Goal: Task Accomplishment & Management: Manage account settings

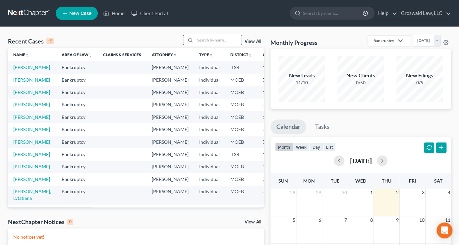
click at [203, 36] on input "search" at bounding box center [218, 40] width 46 height 10
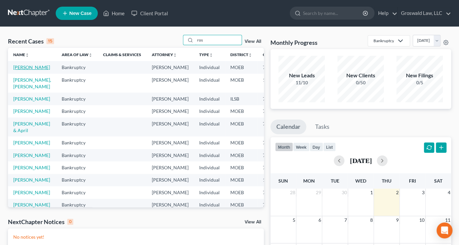
type input "ros"
click at [23, 70] on link "[PERSON_NAME]" at bounding box center [31, 67] width 37 height 6
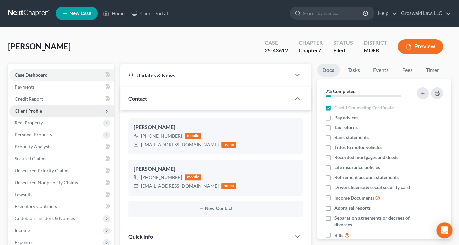
click at [36, 113] on span "Client Profile" at bounding box center [61, 111] width 104 height 12
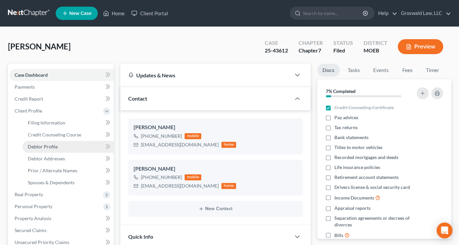
click at [46, 143] on link "Debtor Profile" at bounding box center [68, 147] width 91 height 12
select select "1"
select select "3"
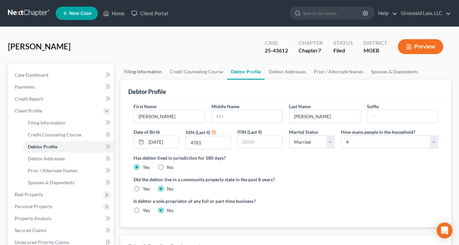
click at [153, 70] on link "Filing Information" at bounding box center [142, 72] width 45 height 16
select select "0"
select select "3"
select select "0"
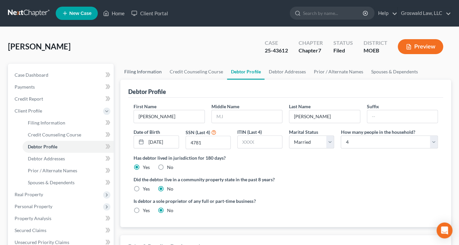
select select "26"
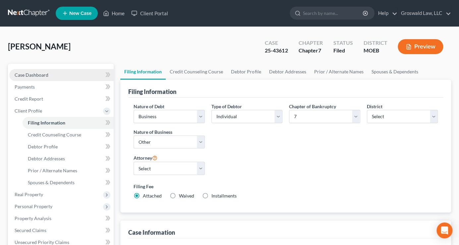
click at [27, 74] on span "Case Dashboard" at bounding box center [32, 75] width 34 height 6
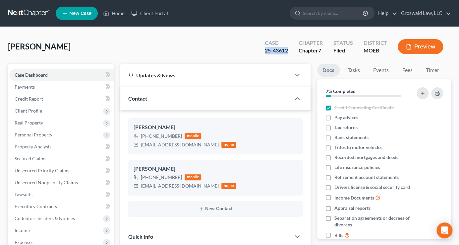
drag, startPoint x: 263, startPoint y: 52, endPoint x: 288, endPoint y: 53, distance: 24.9
click at [288, 53] on div "Case 25-43612" at bounding box center [276, 47] width 33 height 20
copy div "25-43612"
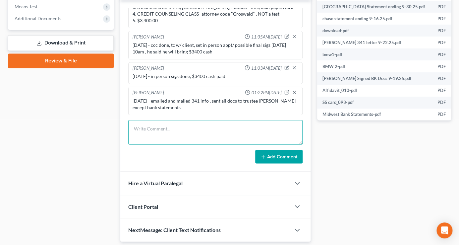
click at [178, 134] on textarea at bounding box center [215, 132] width 174 height 25
type textarea "[DATE]- sent bank statement from Midwest BankCentre"
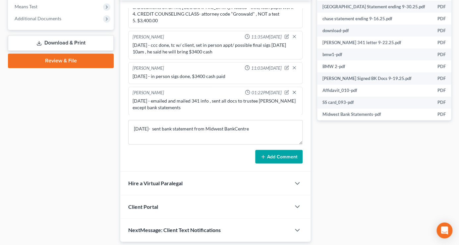
click at [285, 157] on button "Add Comment" at bounding box center [278, 156] width 47 height 14
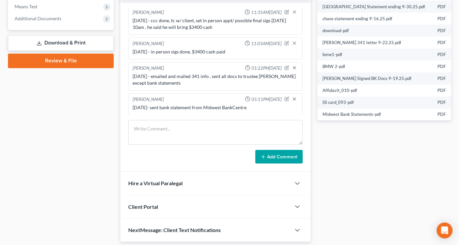
scroll to position [0, 0]
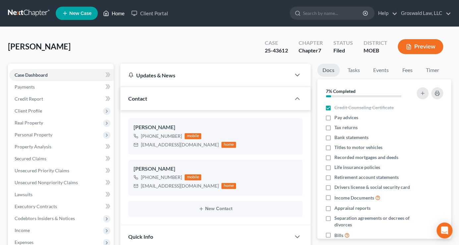
click at [123, 14] on link "Home" at bounding box center [114, 13] width 28 height 12
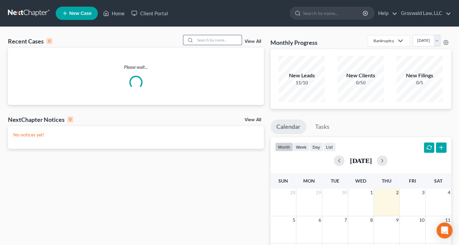
click at [219, 39] on input "search" at bounding box center [218, 40] width 46 height 10
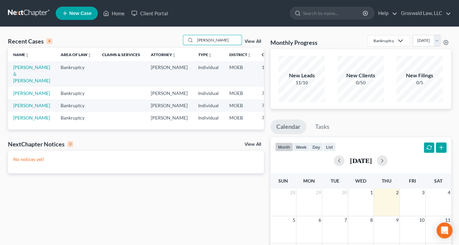
type input "[PERSON_NAME]"
click at [22, 77] on td "[PERSON_NAME] & [PERSON_NAME]" at bounding box center [31, 74] width 47 height 26
click at [22, 75] on link "[PERSON_NAME] & [PERSON_NAME]" at bounding box center [31, 73] width 37 height 19
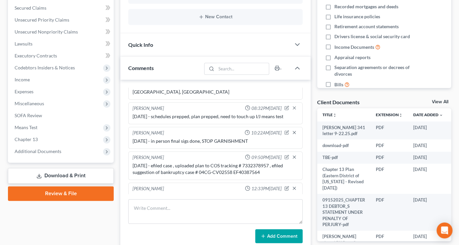
scroll to position [117, 0]
drag, startPoint x: 260, startPoint y: 172, endPoint x: 249, endPoint y: 172, distance: 11.6
click at [249, 172] on div "[DATE] - efiled case , uploaded plan to COS tracking # 7332378957 , efiled sugg…" at bounding box center [216, 169] width 166 height 13
drag, startPoint x: 230, startPoint y: 173, endPoint x: 223, endPoint y: 175, distance: 6.6
click at [203, 173] on div "[DATE] - efiled case , uploaded plan to COS tracking # 7332378957 , efiled sugg…" at bounding box center [216, 169] width 166 height 13
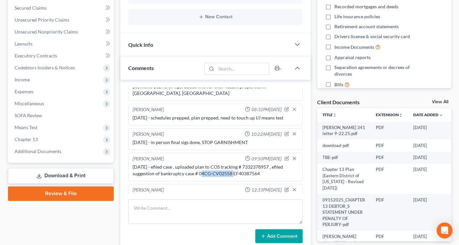
drag, startPoint x: 231, startPoint y: 173, endPoint x: 199, endPoint y: 170, distance: 31.9
click at [199, 170] on div "[DATE] - efiled case , uploaded plan to COS tracking # 7332378957 , efiled sugg…" at bounding box center [216, 169] width 166 height 13
copy div "04CG-CV02558"
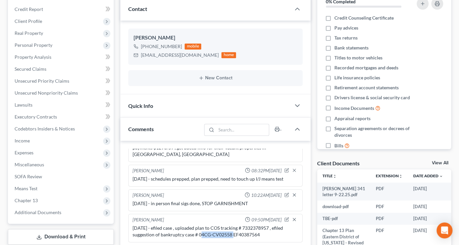
scroll to position [0, 0]
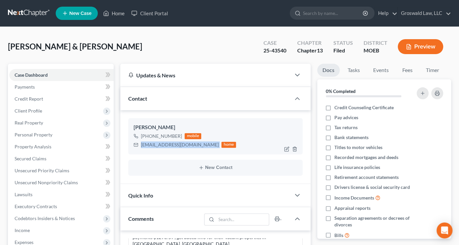
drag, startPoint x: 199, startPoint y: 146, endPoint x: 134, endPoint y: 149, distance: 64.4
click at [134, 149] on div "[PERSON_NAME] [PHONE_NUMBER] mobile [EMAIL_ADDRESS][DOMAIN_NAME] home" at bounding box center [215, 136] width 174 height 36
copy div "[EMAIL_ADDRESS][DOMAIN_NAME]"
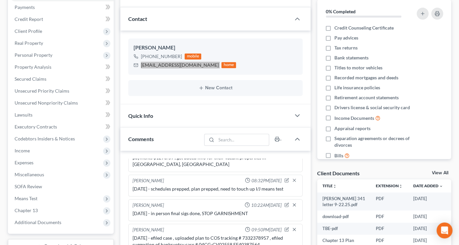
scroll to position [251, 0]
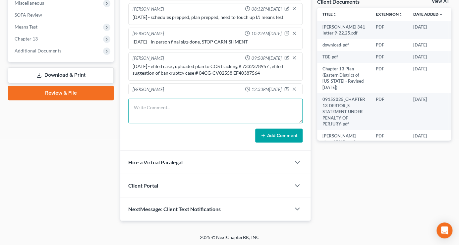
click at [205, 110] on textarea at bounding box center [215, 110] width 174 height 25
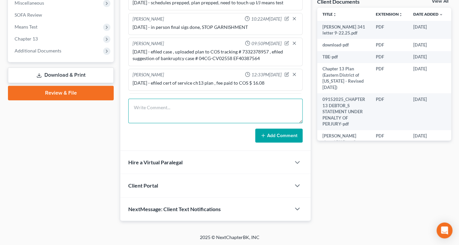
scroll to position [178, 0]
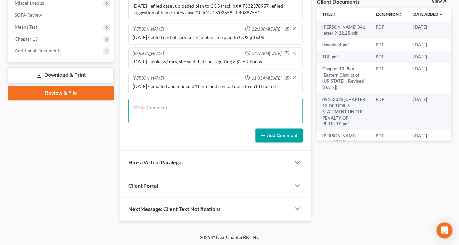
click at [235, 103] on textarea at bounding box center [215, 110] width 174 height 25
type textarea "[DATE] - emailed garnihsment release to client"
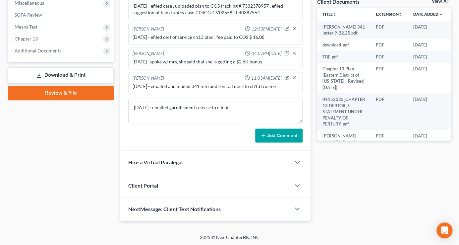
click at [295, 136] on button "Add Comment" at bounding box center [278, 135] width 47 height 14
